Goal: Task Accomplishment & Management: Use online tool/utility

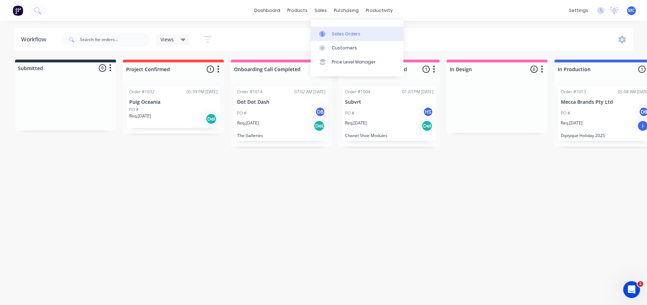
click at [328, 36] on div at bounding box center [324, 34] width 11 height 6
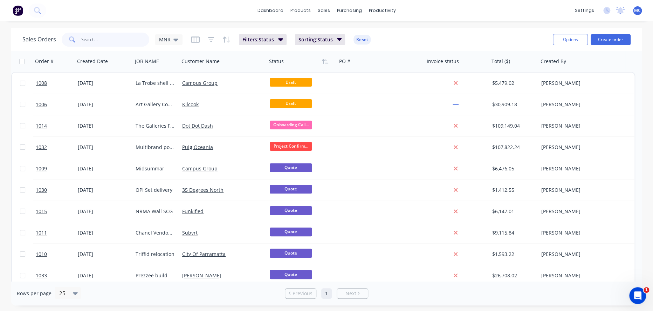
click at [108, 37] on input "text" at bounding box center [115, 40] width 68 height 14
paste input "Triffid"
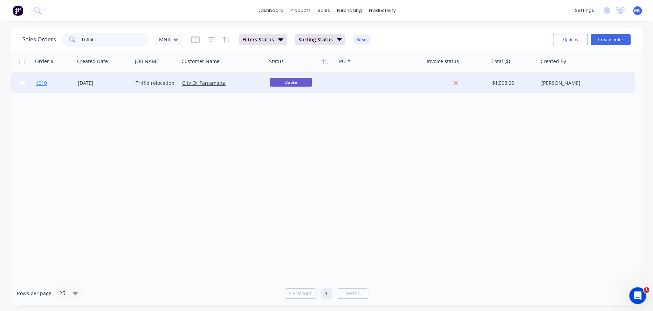
type input "Triffid"
click at [42, 84] on span "1010" at bounding box center [41, 83] width 11 height 7
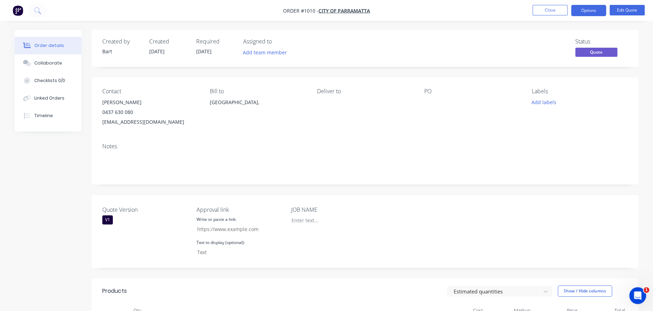
type input "https://c3y8u.share.hsforms.com/2LPry2ciFQyq8gvjBDsrbpQ?quoteid=1010v1"
type input "CLICK HERE TO APPROVE QUOTE"
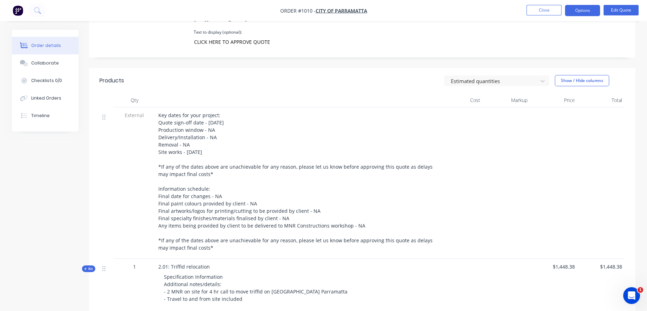
scroll to position [272, 0]
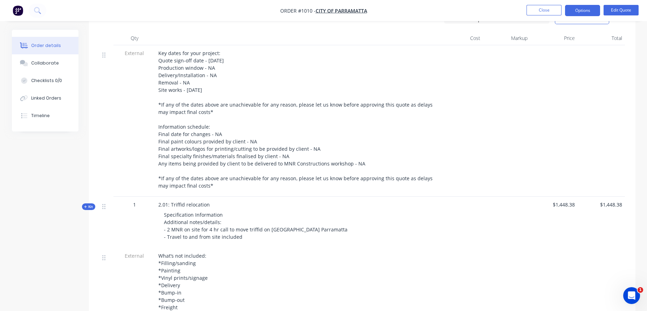
click at [89, 209] on span "Kit" at bounding box center [88, 206] width 9 height 5
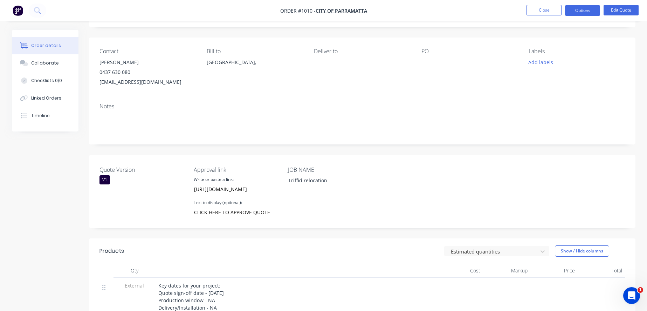
scroll to position [0, 0]
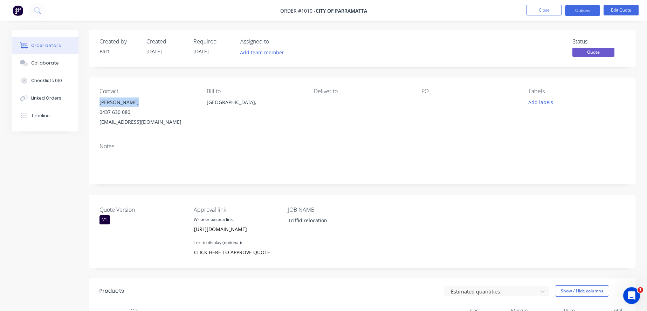
drag, startPoint x: 100, startPoint y: 107, endPoint x: 144, endPoint y: 102, distance: 43.7
click at [144, 102] on div "Natalie Popow" at bounding box center [147, 102] width 96 height 10
copy div "Natalie Popow"
drag, startPoint x: 100, startPoint y: 117, endPoint x: 140, endPoint y: 118, distance: 40.3
click at [140, 117] on div "0437 630 080" at bounding box center [147, 112] width 96 height 10
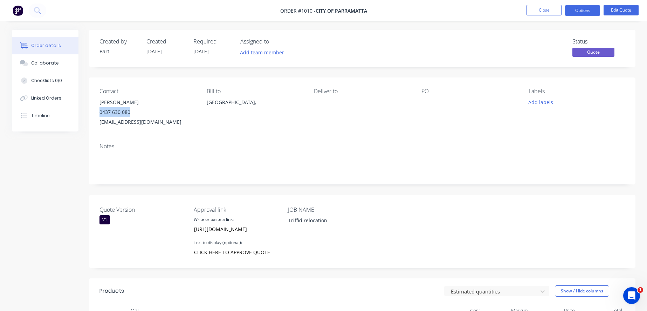
copy div "0437 630 080"
drag, startPoint x: 201, startPoint y: 128, endPoint x: 99, endPoint y: 136, distance: 101.6
click at [99, 136] on div "Contact Natalie Popow 0437 630 080 NPopow@cityofparramatta.nsw.gov.au Bill to A…" at bounding box center [362, 107] width 546 height 60
copy div "NPopow@cityofparramatta.nsw.gov.au"
click at [296, 144] on div "Notes" at bounding box center [362, 160] width 546 height 47
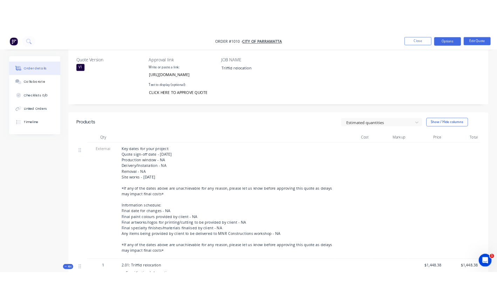
scroll to position [75, 0]
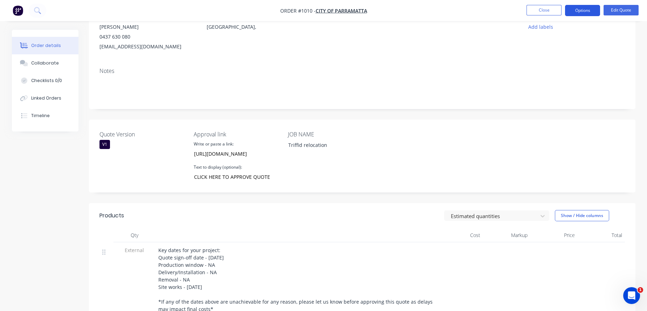
click at [587, 15] on button "Options" at bounding box center [582, 10] width 35 height 11
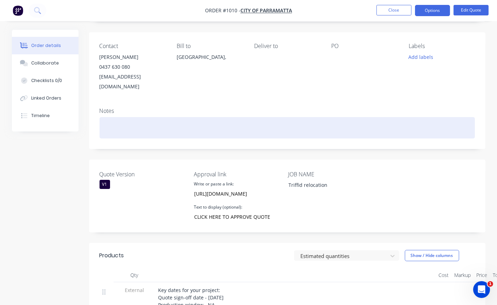
scroll to position [0, 0]
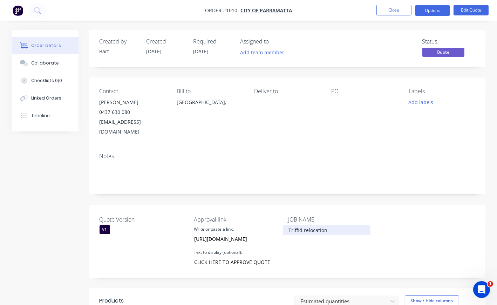
click at [315, 233] on div "Triffid relocation" at bounding box center [327, 230] width 88 height 10
drag, startPoint x: 337, startPoint y: 230, endPoint x: 284, endPoint y: 230, distance: 52.2
click at [284, 230] on div "Triffid relocation" at bounding box center [327, 230] width 88 height 10
copy div "Triffid relocation"
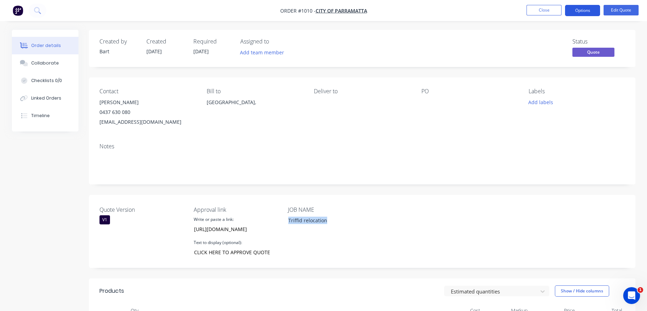
click at [579, 8] on button "Options" at bounding box center [582, 10] width 35 height 11
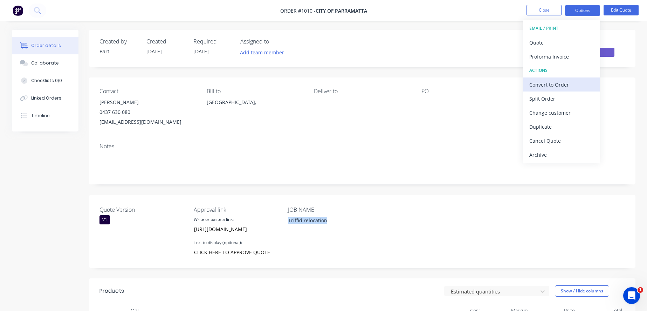
click at [565, 80] on div "Convert to Order" at bounding box center [561, 85] width 64 height 10
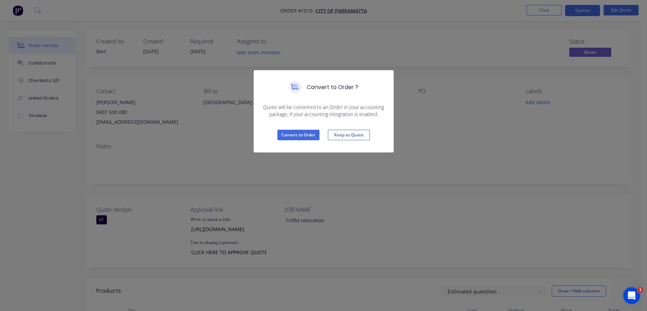
click at [436, 152] on div "Convert to Order ? Quote will be converted to an Order in your accounting packa…" at bounding box center [323, 155] width 647 height 311
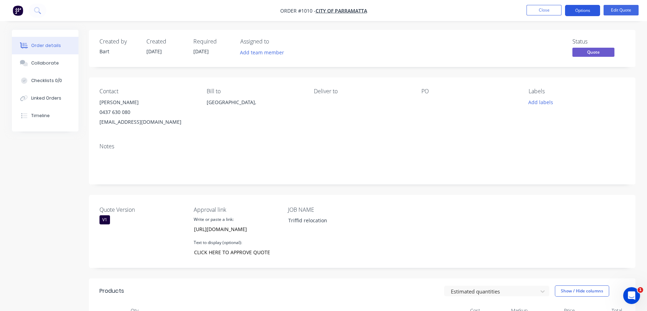
click at [574, 12] on button "Options" at bounding box center [582, 10] width 35 height 11
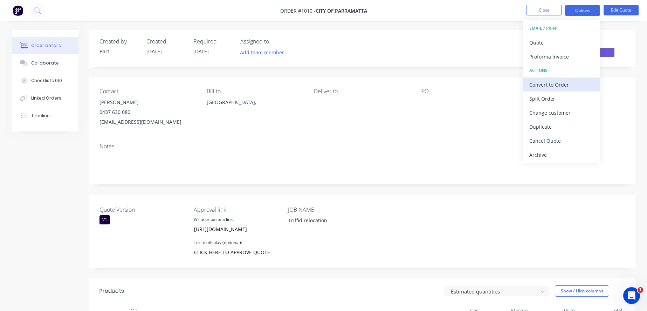
click at [547, 81] on div "Convert to Order" at bounding box center [561, 85] width 64 height 10
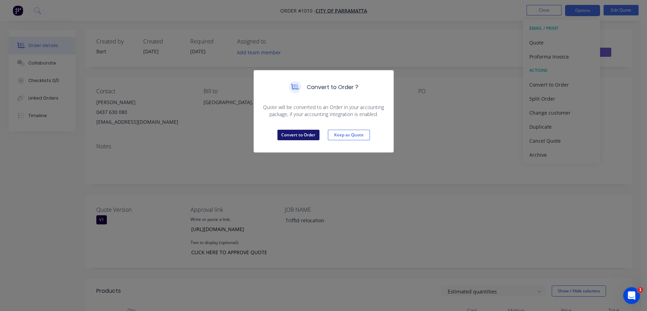
click at [302, 140] on button "Convert to Order" at bounding box center [298, 135] width 42 height 11
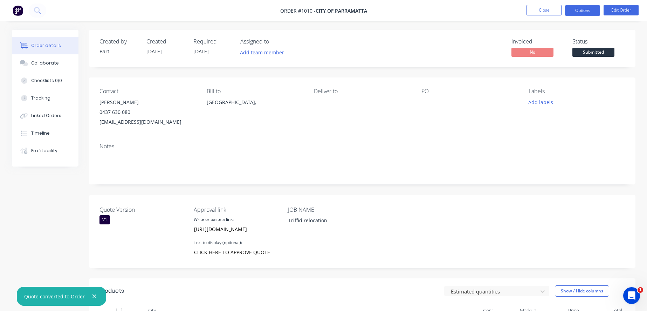
click at [593, 8] on button "Options" at bounding box center [582, 10] width 35 height 11
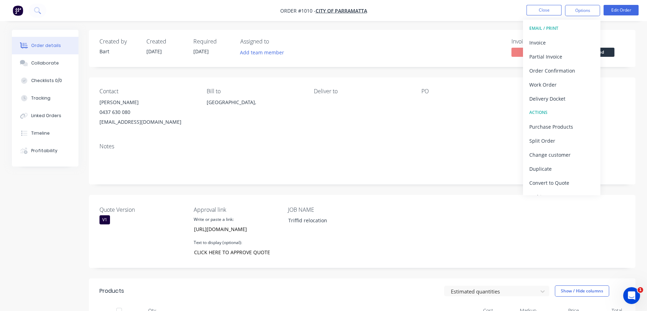
click at [397, 61] on div "Created by Bart Created 13/10/25 Required 29/09/25 Assigned to Add team member …" at bounding box center [362, 48] width 546 height 37
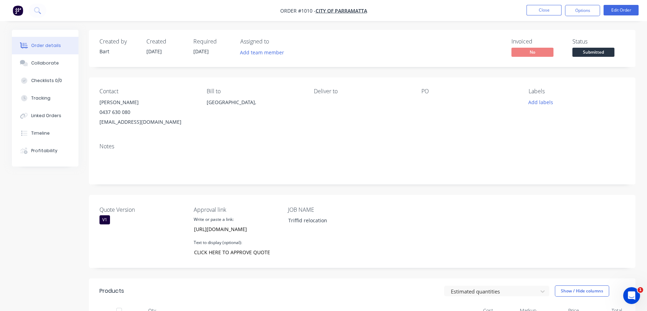
click at [20, 9] on img "button" at bounding box center [18, 10] width 11 height 11
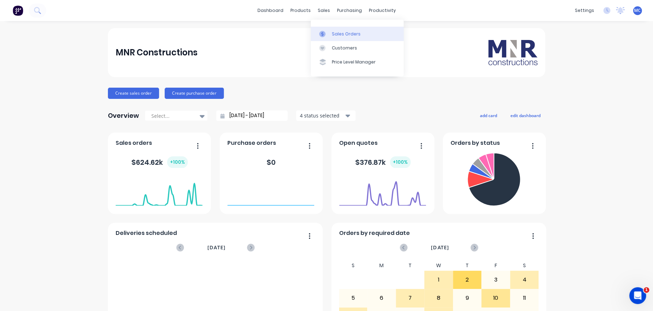
click at [353, 35] on div "Sales Orders" at bounding box center [346, 34] width 29 height 6
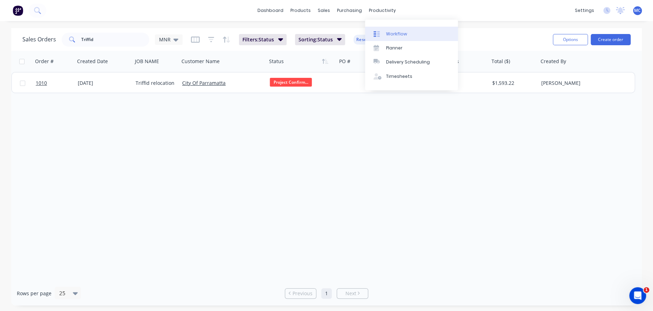
click at [392, 37] on div "Workflow" at bounding box center [396, 34] width 21 height 6
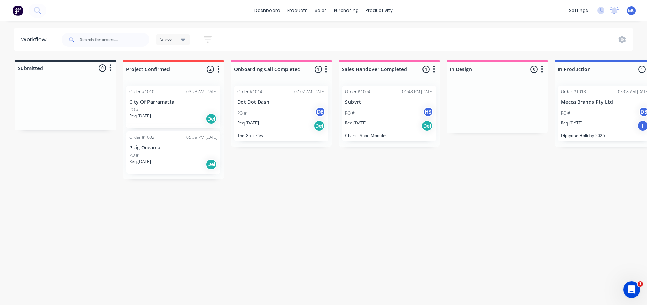
click at [318, 130] on div "Req. 02/10/25 Del" at bounding box center [281, 126] width 88 height 12
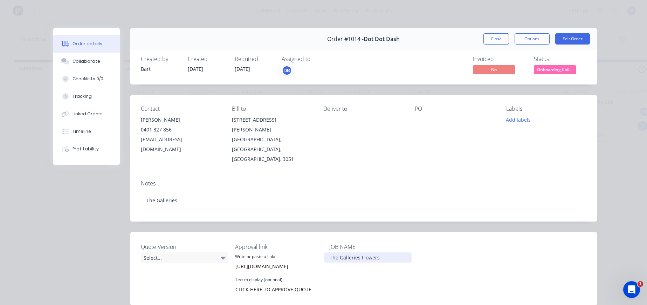
click at [369, 252] on div "The Galleries Flowers" at bounding box center [368, 257] width 88 height 10
copy div "The Galleries Flowers"
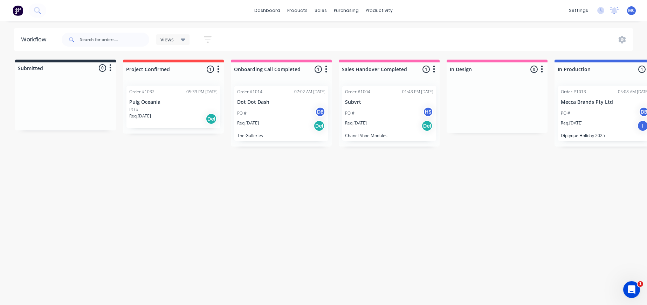
click at [278, 138] on p "The Galleries" at bounding box center [281, 135] width 88 height 5
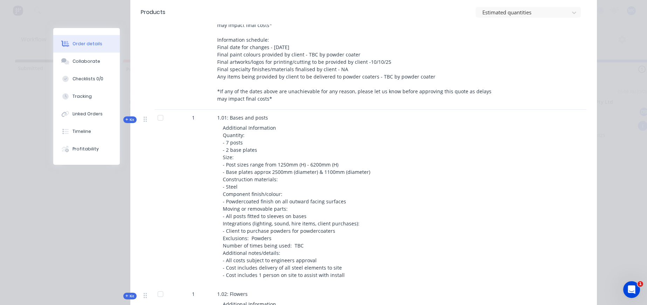
scroll to position [272, 0]
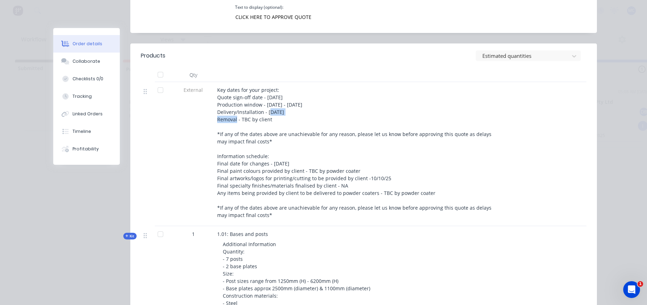
drag, startPoint x: 258, startPoint y: 113, endPoint x: 290, endPoint y: 112, distance: 31.9
click at [290, 112] on div "Key dates for your project: Quote sign-off date - 08/10/25 Production window - …" at bounding box center [354, 152] width 275 height 132
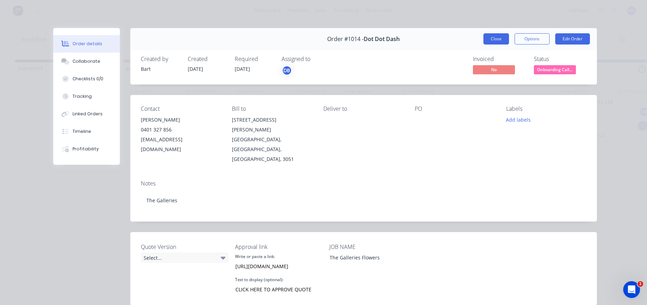
click at [497, 40] on button "Close" at bounding box center [496, 38] width 26 height 11
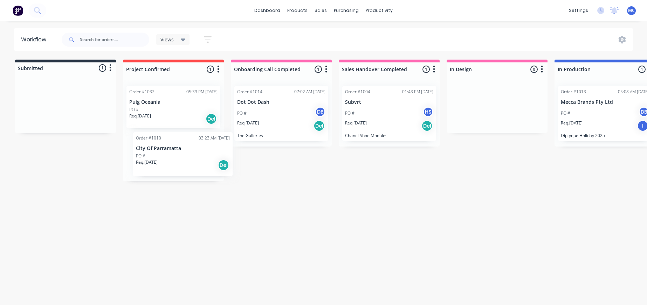
drag, startPoint x: 57, startPoint y: 110, endPoint x: 174, endPoint y: 163, distance: 128.4
